Goal: Navigation & Orientation: Find specific page/section

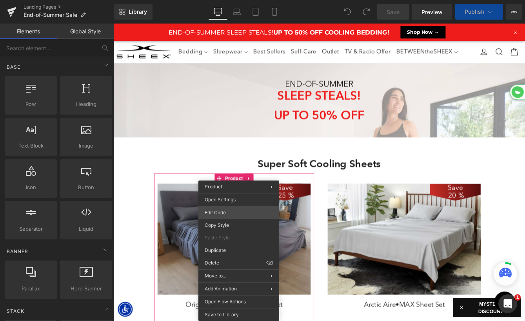
scroll to position [2172, 475]
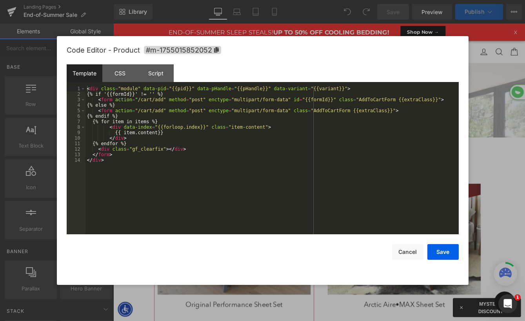
click at [231, 0] on div "You are previewing how the will restyle your page. You can not edit Elements in…" at bounding box center [262, 0] width 525 height 0
click at [212, 46] on span "#m-1755015852052" at bounding box center [182, 50] width 77 height 8
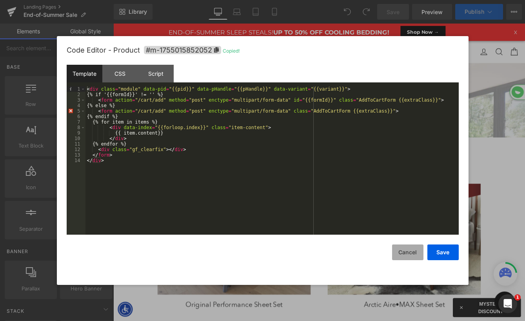
scroll to position [2636, 475]
click at [408, 254] on button "Cancel" at bounding box center [407, 252] width 31 height 16
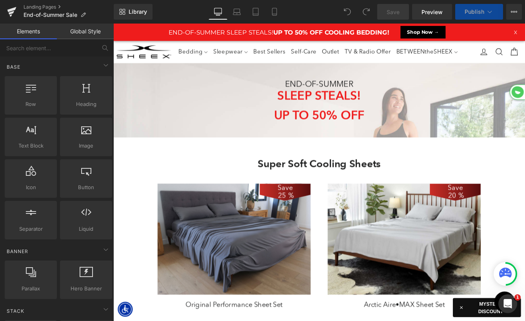
scroll to position [0, 0]
click at [513, 11] on icon at bounding box center [514, 12] width 6 height 6
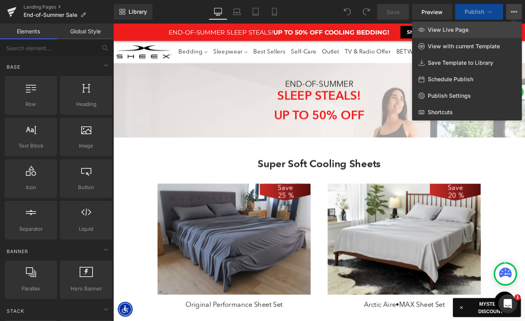
click at [487, 27] on link "View Live Page" at bounding box center [467, 30] width 110 height 16
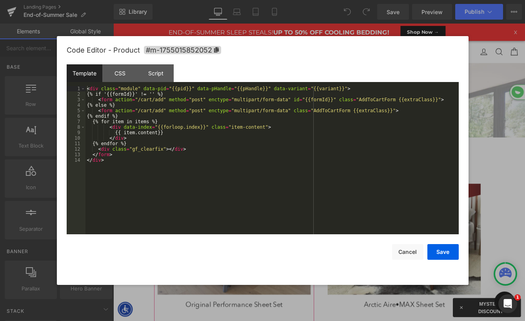
click at [227, 0] on div "You are previewing how the will restyle your page. You can not edit Elements in…" at bounding box center [262, 0] width 525 height 0
click at [202, 51] on span "#m-1755015852052" at bounding box center [182, 50] width 77 height 8
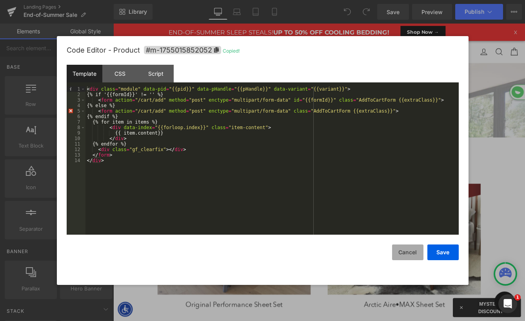
click at [411, 251] on button "Cancel" at bounding box center [407, 252] width 31 height 16
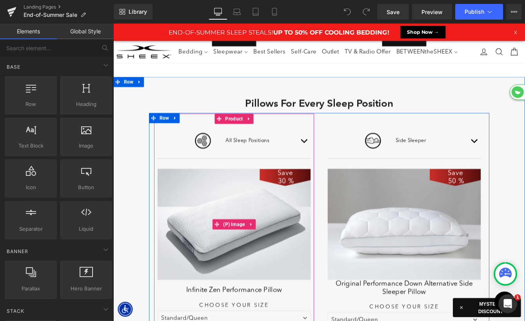
scroll to position [690, 0]
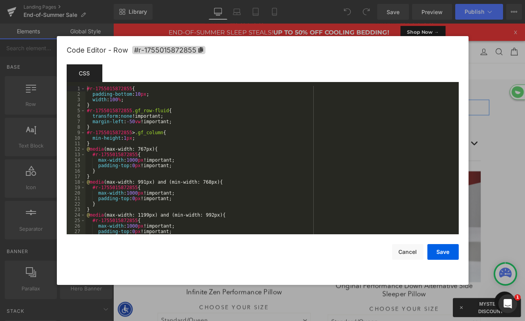
click at [161, 0] on div "You are previewing how the will restyle your page. You can not edit Elements in…" at bounding box center [262, 0] width 525 height 0
click at [190, 51] on span "#r-1755015872855" at bounding box center [168, 50] width 73 height 8
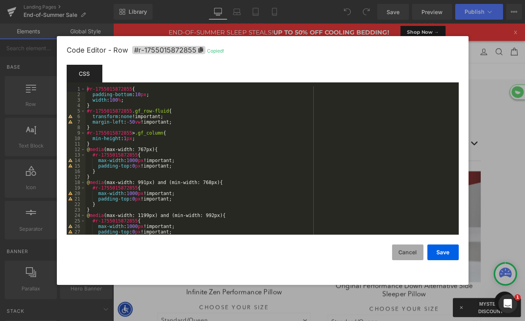
click at [397, 254] on button "Cancel" at bounding box center [407, 252] width 31 height 16
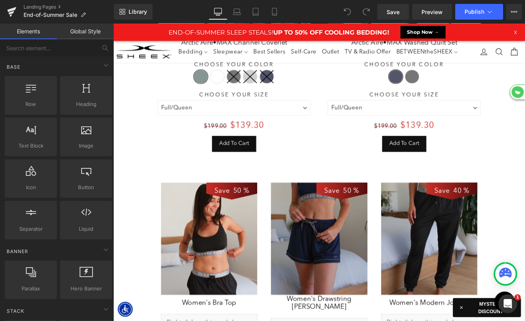
scroll to position [1892, 0]
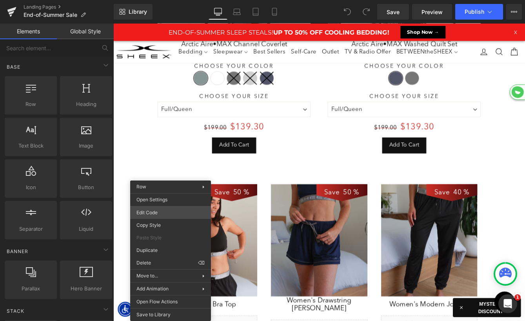
click at [161, 0] on div "You are previewing how the will restyle your page. You can not edit Elements in…" at bounding box center [262, 0] width 525 height 0
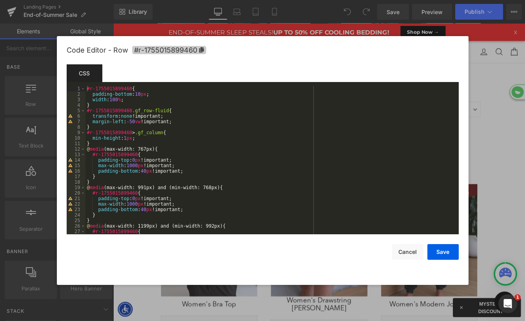
click at [201, 49] on icon at bounding box center [201, 49] width 5 height 5
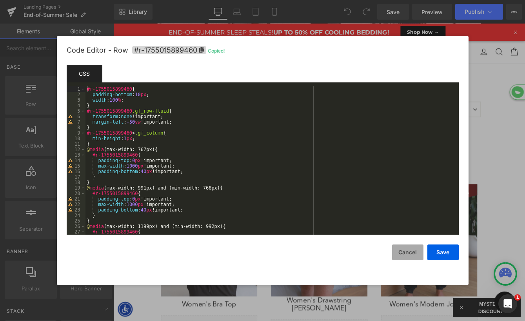
click at [405, 254] on button "Cancel" at bounding box center [407, 252] width 31 height 16
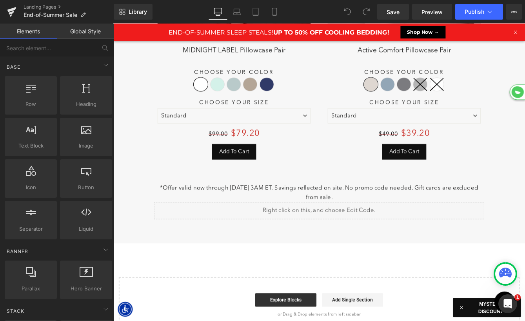
scroll to position [3753, 0]
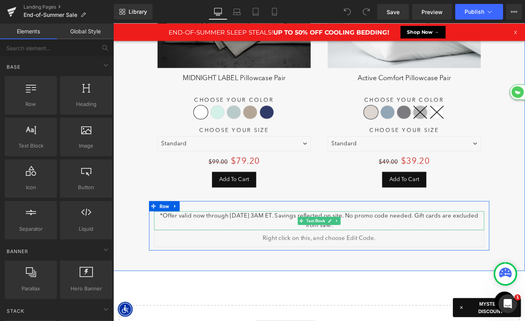
click at [199, 240] on p "*Offer valid now through [DATE] 3AM ET. Savings reflected on site. No promo cod…" at bounding box center [351, 250] width 381 height 21
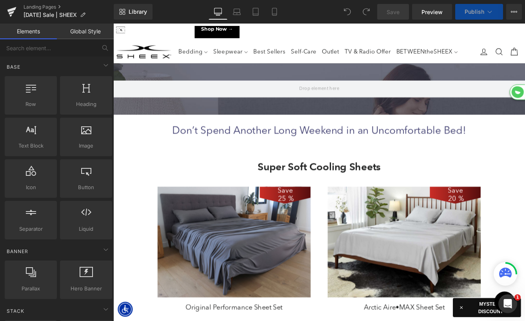
scroll to position [2751, 475]
click at [516, 10] on icon at bounding box center [514, 12] width 6 height 6
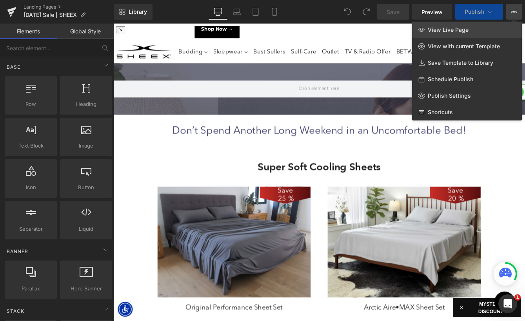
scroll to position [2998, 475]
click at [476, 31] on link "View Live Page" at bounding box center [467, 30] width 110 height 16
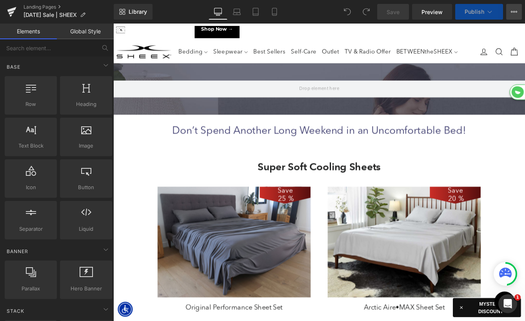
scroll to position [0, 0]
select select "XL"
